Goal: Contribute content: Contribute content

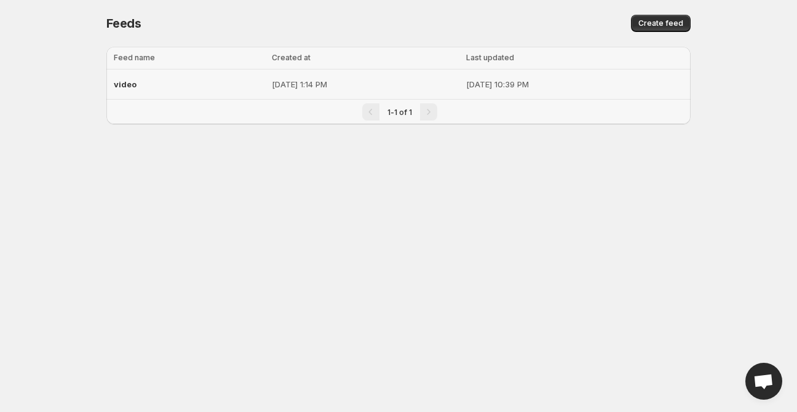
click at [144, 88] on div "video" at bounding box center [189, 84] width 151 height 22
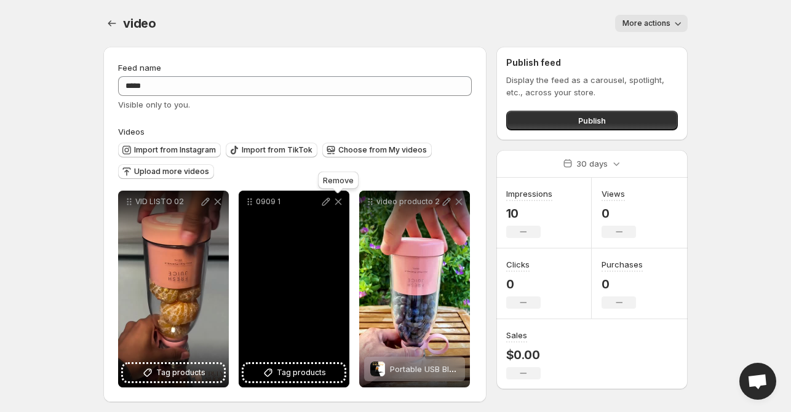
click at [338, 205] on icon at bounding box center [338, 202] width 12 height 12
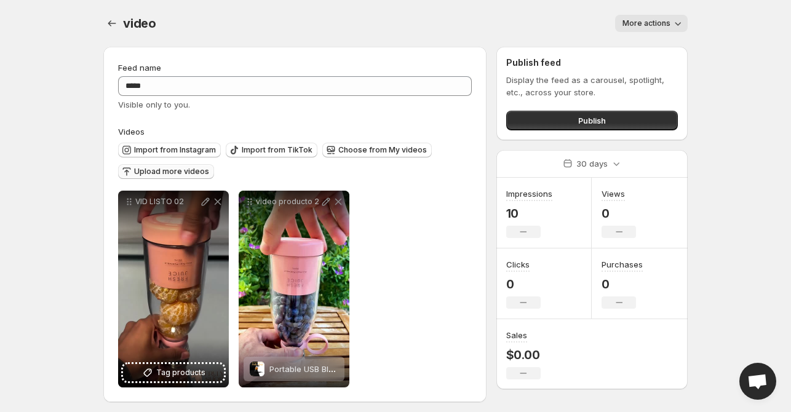
click at [202, 171] on span "Upload more videos" at bounding box center [171, 172] width 75 height 10
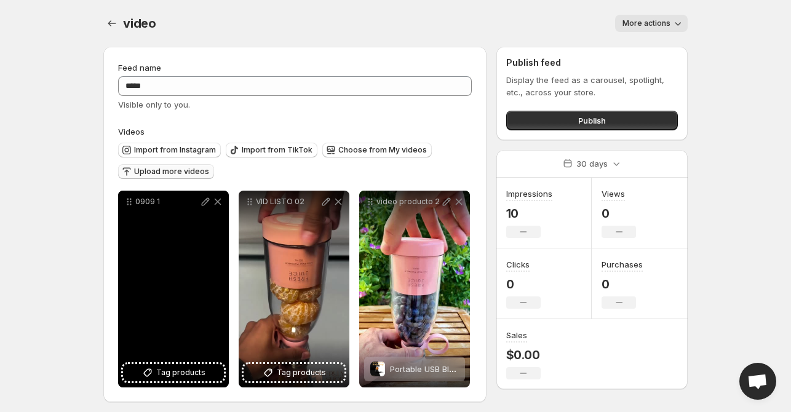
click at [187, 300] on div "0909 1" at bounding box center [173, 289] width 111 height 197
